Goal: Information Seeking & Learning: Learn about a topic

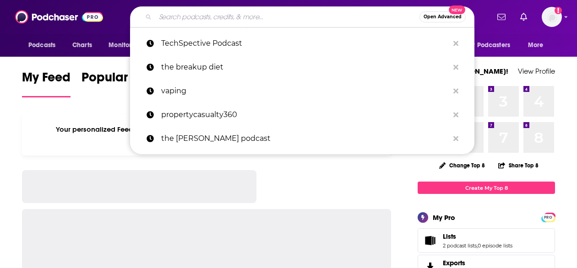
drag, startPoint x: 0, startPoint y: 0, endPoint x: 201, endPoint y: 17, distance: 202.1
click at [201, 17] on input "Search podcasts, credits, & more..." at bounding box center [287, 17] width 264 height 15
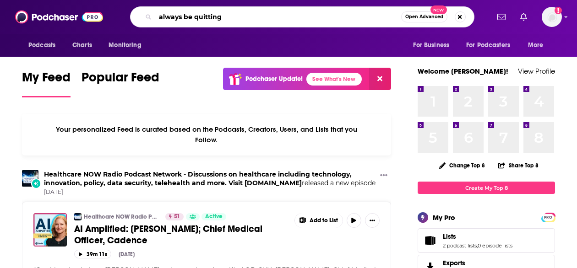
type input "always be quitting"
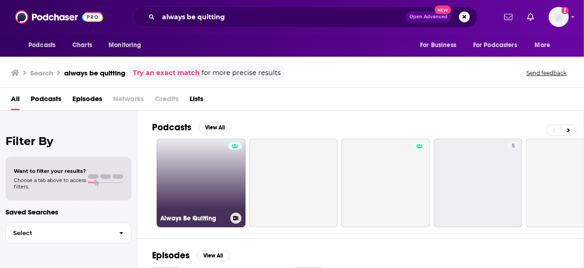
click at [195, 183] on link "Always Be Quitting" at bounding box center [201, 183] width 89 height 89
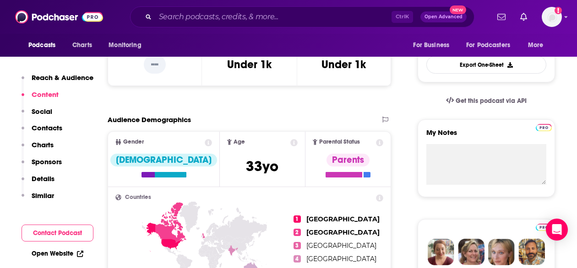
scroll to position [249, 0]
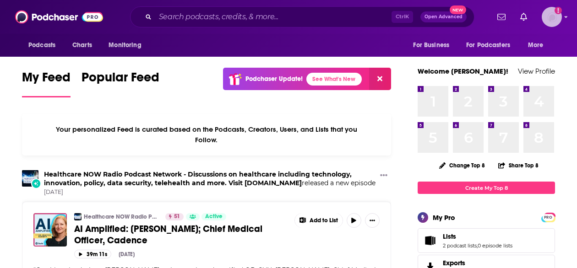
click at [546, 20] on img "Logged in as aridings" at bounding box center [551, 17] width 20 height 20
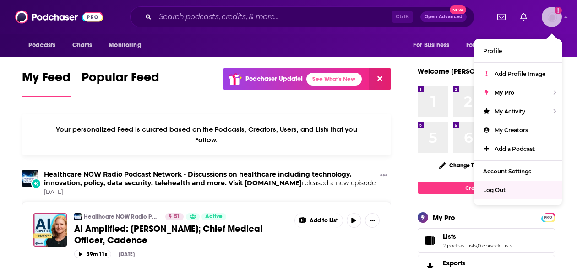
click at [492, 189] on span "Log Out" at bounding box center [494, 190] width 22 height 7
